Goal: Task Accomplishment & Management: Manage account settings

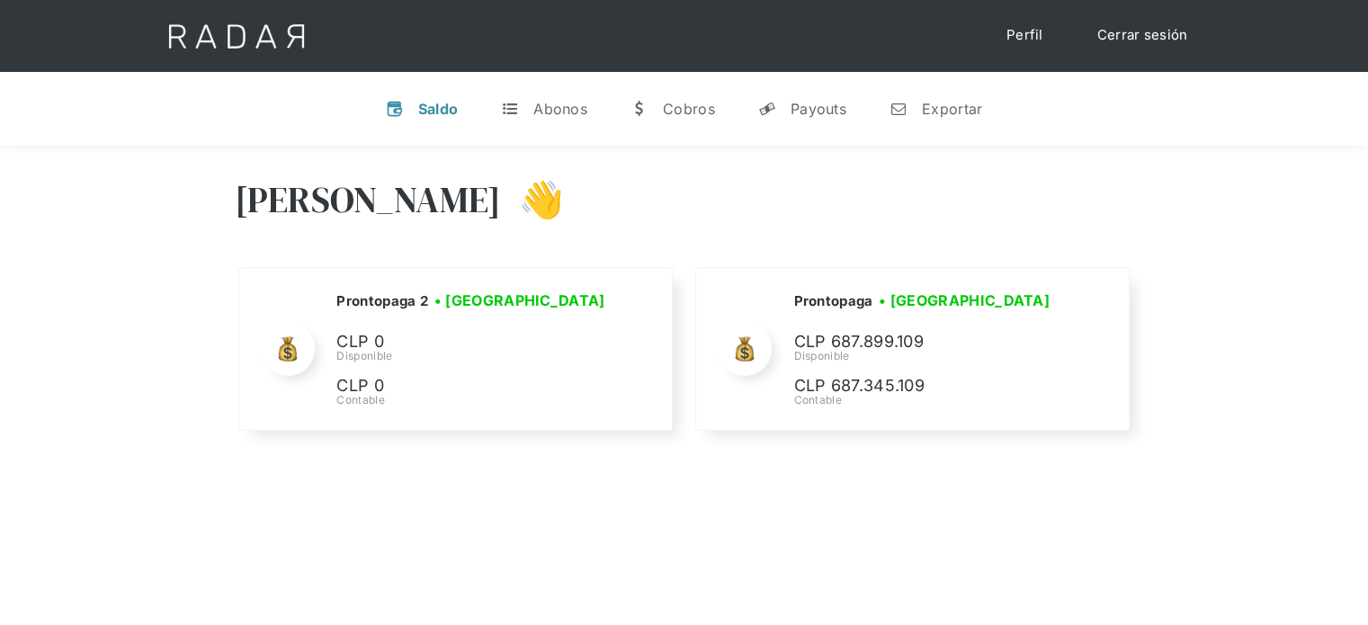
drag, startPoint x: 0, startPoint y: 0, endPoint x: 1119, endPoint y: 26, distance: 1119.0
click at [1119, 26] on link "Cerrar sesión" at bounding box center [1142, 35] width 127 height 35
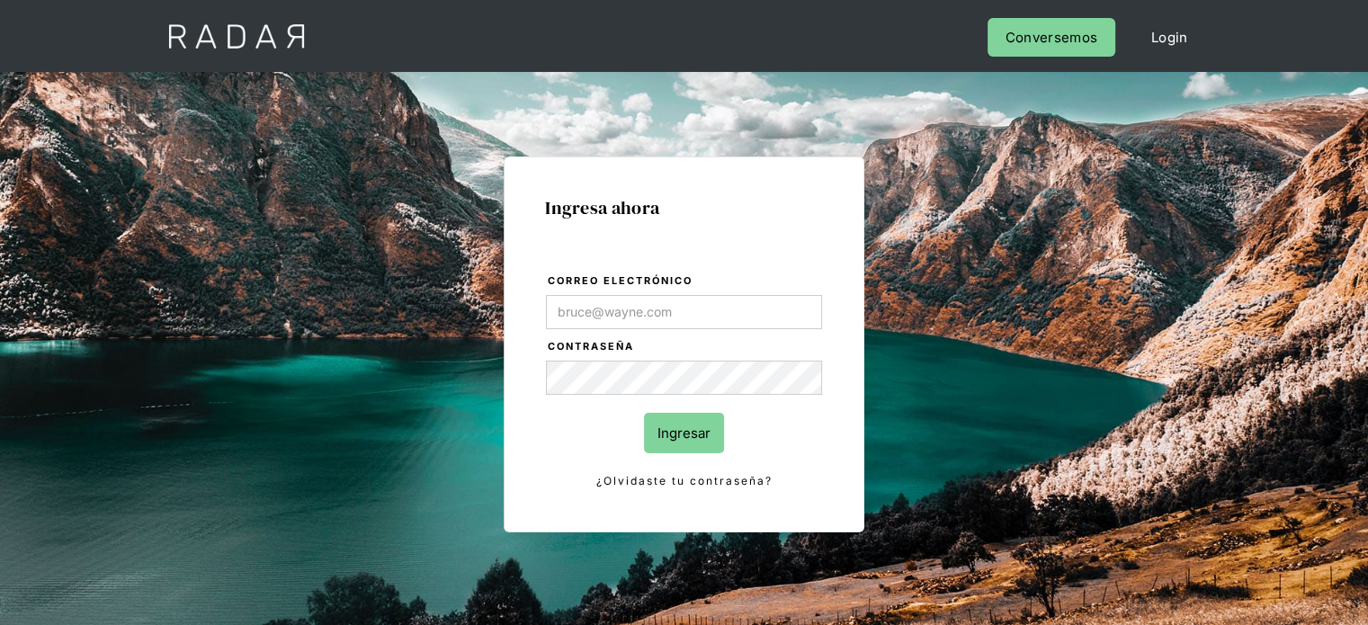
type input "Evans@prontopaga.com"
